Goal: Task Accomplishment & Management: Manage account settings

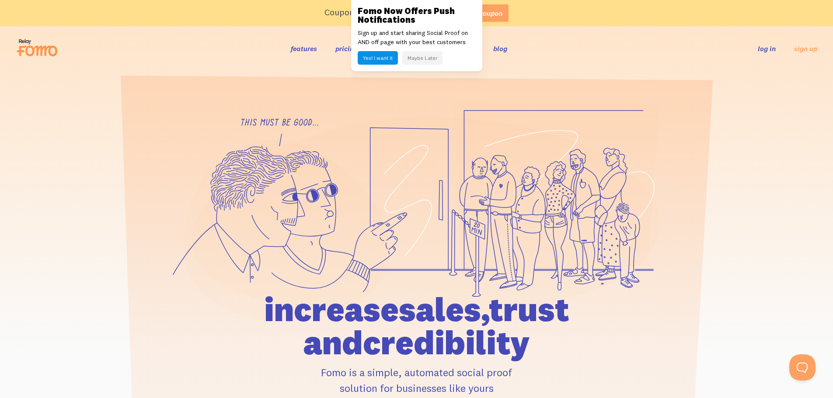
click at [761, 52] on link "log in" at bounding box center [767, 48] width 18 height 9
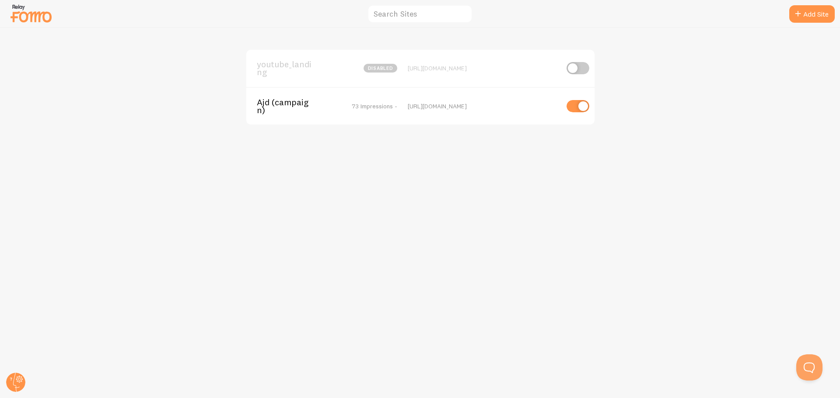
click at [266, 77] on div "youtube_landing disabled https://www.ajd.co.kr/landing/youtube" at bounding box center [420, 68] width 348 height 37
click at [266, 69] on span "youtube_landing" at bounding box center [292, 68] width 70 height 16
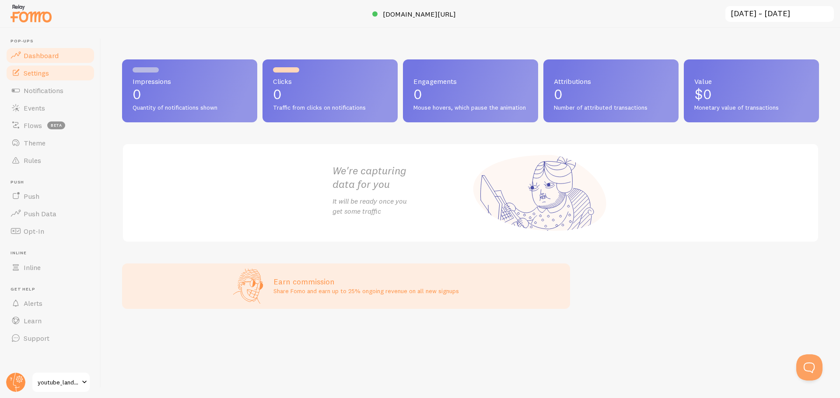
click at [58, 73] on link "Settings" at bounding box center [50, 72] width 90 height 17
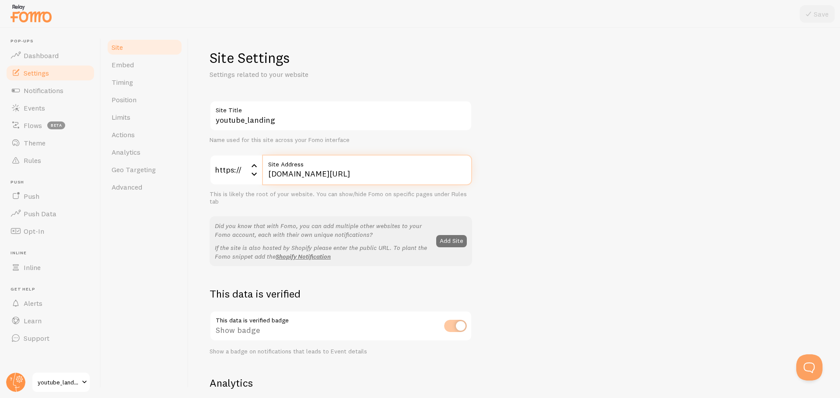
click at [420, 174] on input "www.ajd.co.kr/landing/youtube" at bounding box center [367, 170] width 210 height 31
type input "www.ajd.co.kr/landing/youtube--"
click at [829, 15] on button "Save" at bounding box center [816, 13] width 35 height 17
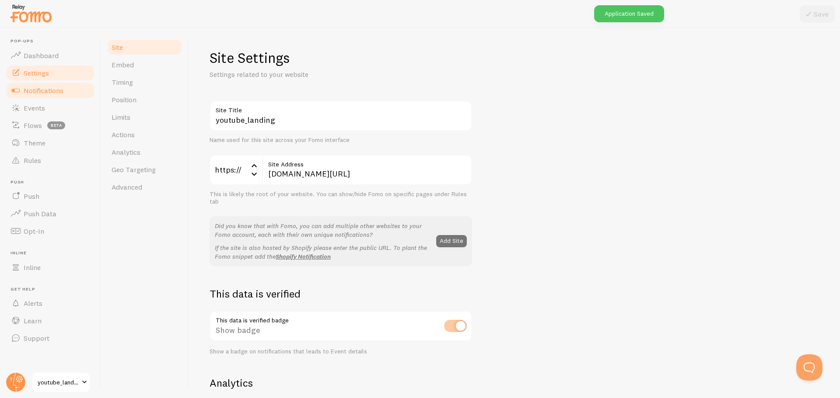
click at [64, 93] on link "Notifications" at bounding box center [50, 90] width 90 height 17
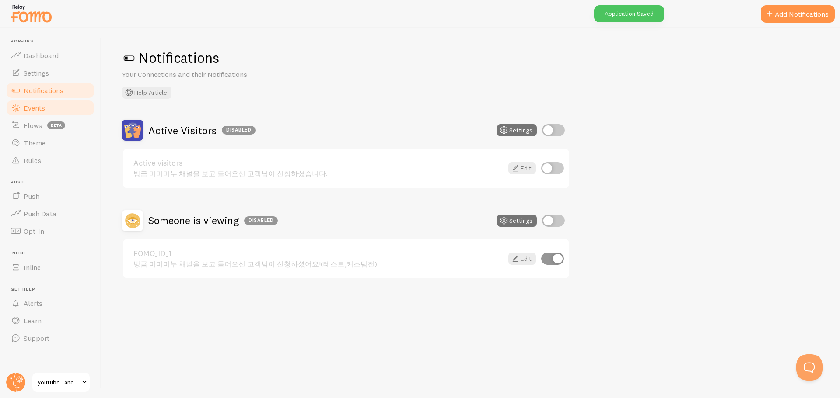
click at [44, 105] on span "Events" at bounding box center [34, 108] width 21 height 9
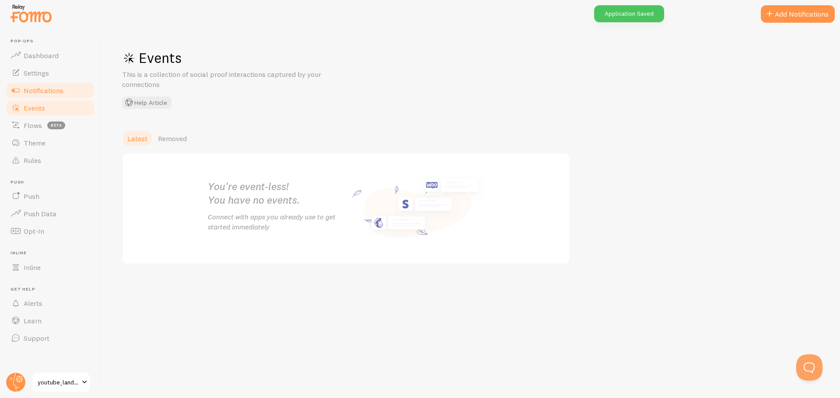
click at [45, 92] on span "Notifications" at bounding box center [44, 90] width 40 height 9
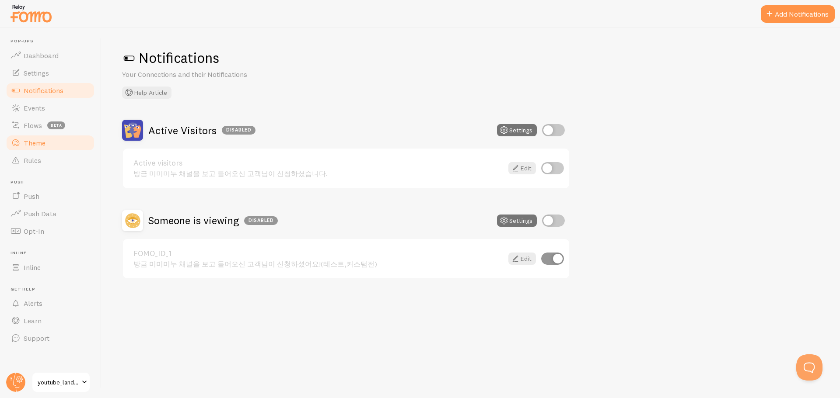
click at [45, 141] on link "Theme" at bounding box center [50, 142] width 90 height 17
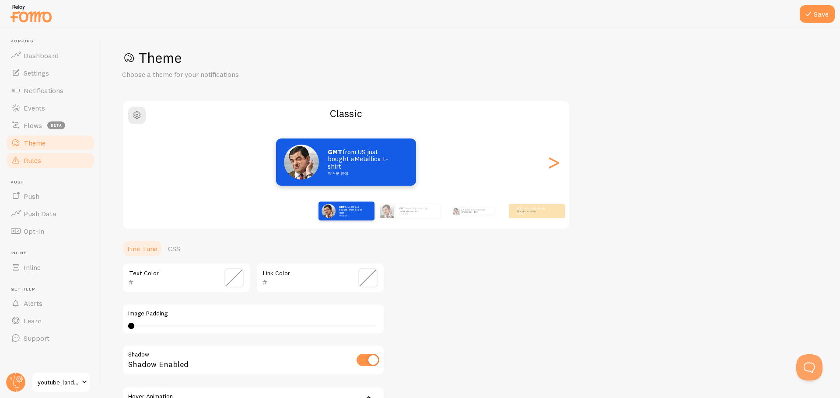
click at [34, 163] on span "Rules" at bounding box center [32, 160] width 17 height 9
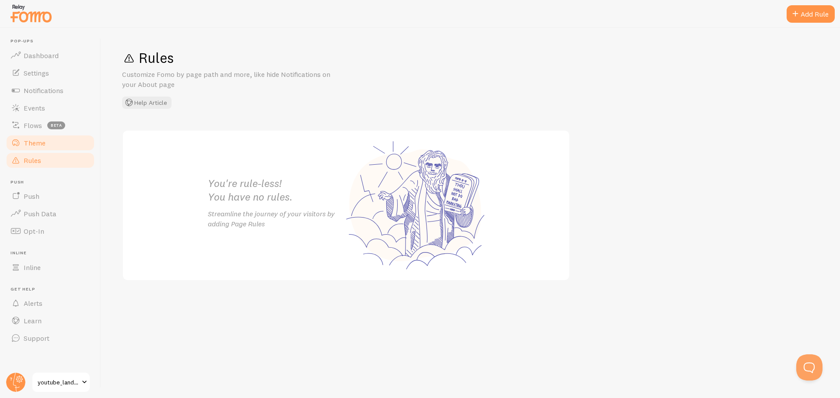
click at [39, 150] on link "Theme" at bounding box center [50, 142] width 90 height 17
